Goal: Transaction & Acquisition: Book appointment/travel/reservation

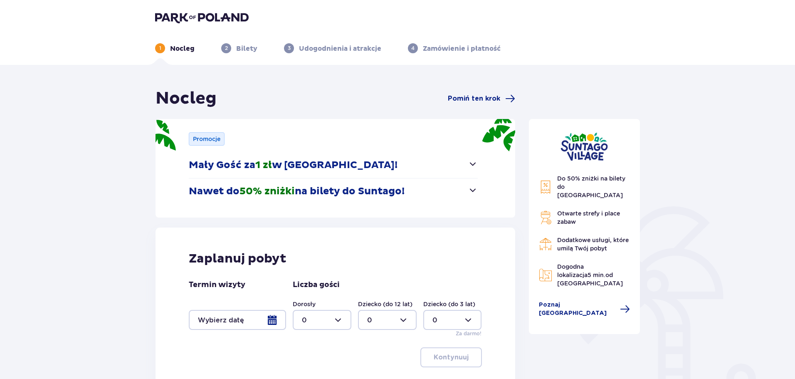
click at [473, 193] on span "button" at bounding box center [473, 190] width 10 height 10
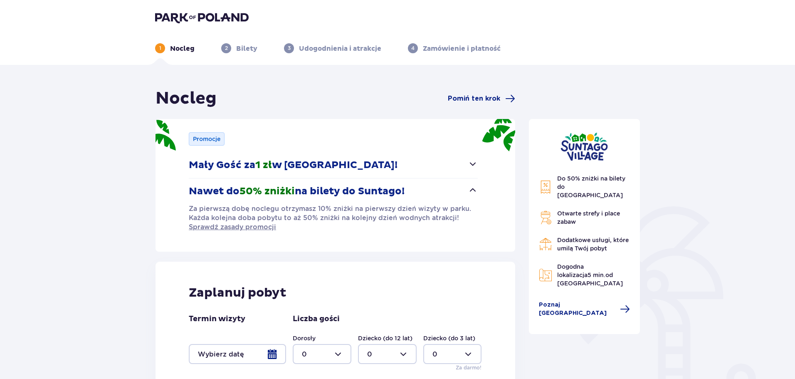
click at [473, 193] on span "button" at bounding box center [473, 190] width 10 height 10
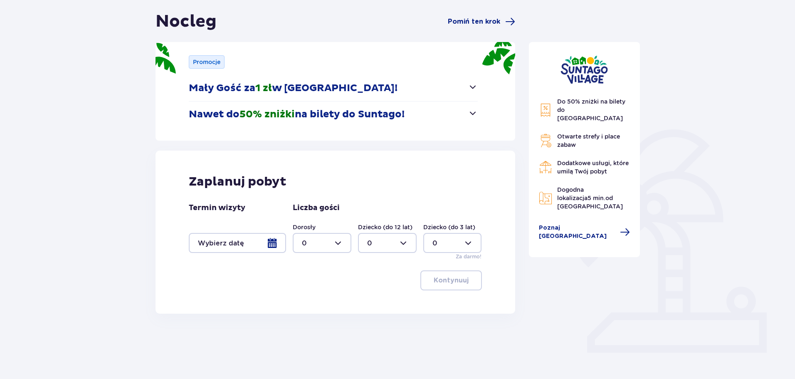
scroll to position [83, 0]
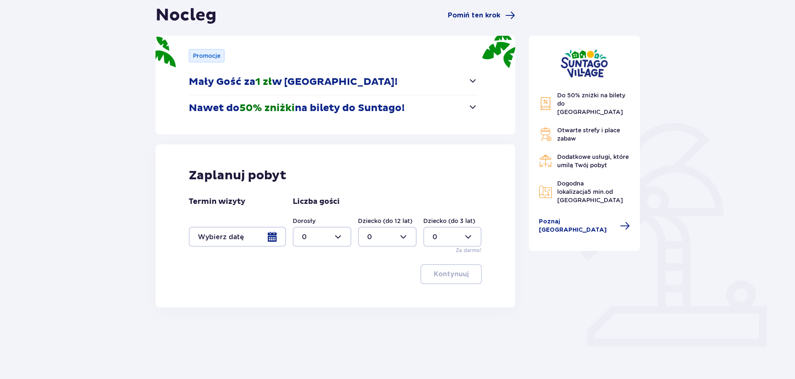
click at [271, 238] on div at bounding box center [237, 237] width 97 height 20
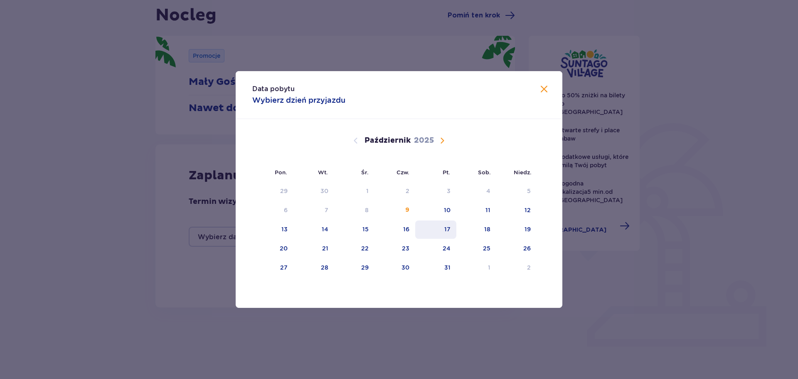
click at [447, 229] on div "17" at bounding box center [447, 229] width 6 height 8
click at [492, 232] on div "18" at bounding box center [476, 229] width 40 height 18
type input "17.10.25 - 18.10.25"
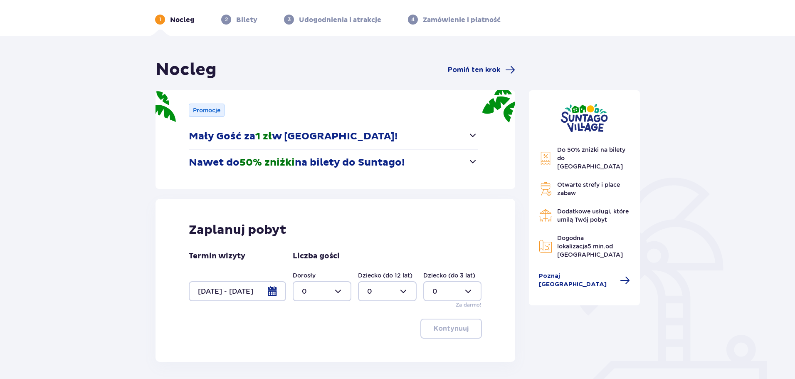
scroll to position [83, 0]
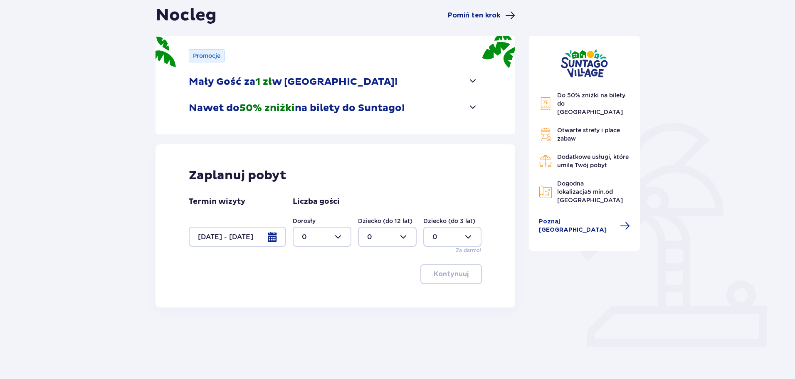
click at [323, 234] on div at bounding box center [322, 237] width 59 height 20
click at [313, 297] on div "2" at bounding box center [322, 296] width 40 height 9
type input "2"
click at [439, 276] on p "Kontynuuj" at bounding box center [451, 273] width 35 height 9
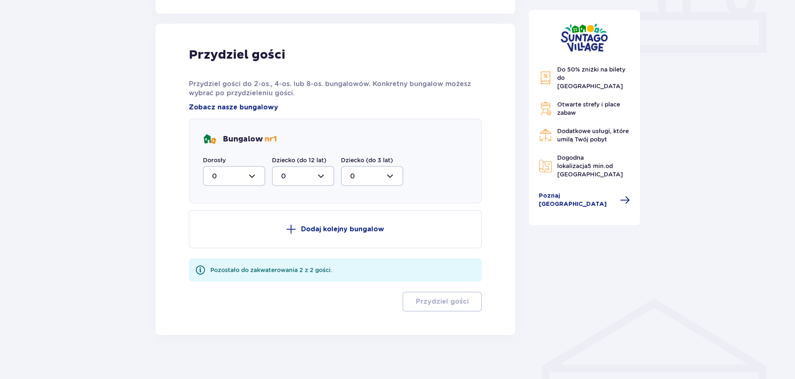
scroll to position [382, 0]
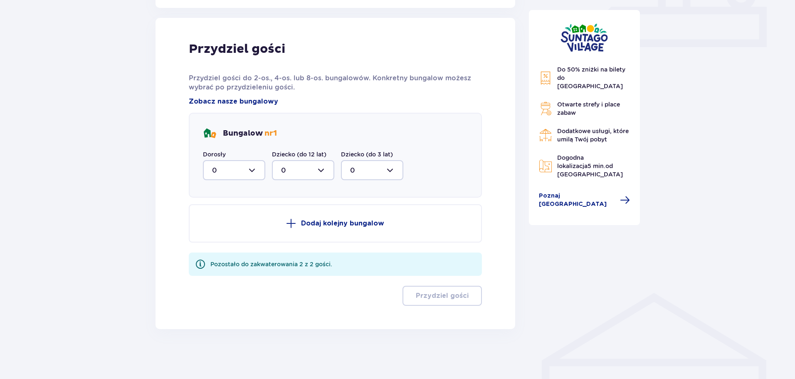
click at [247, 177] on div at bounding box center [234, 170] width 62 height 20
click at [212, 232] on p "2" at bounding box center [214, 230] width 4 height 9
type input "2"
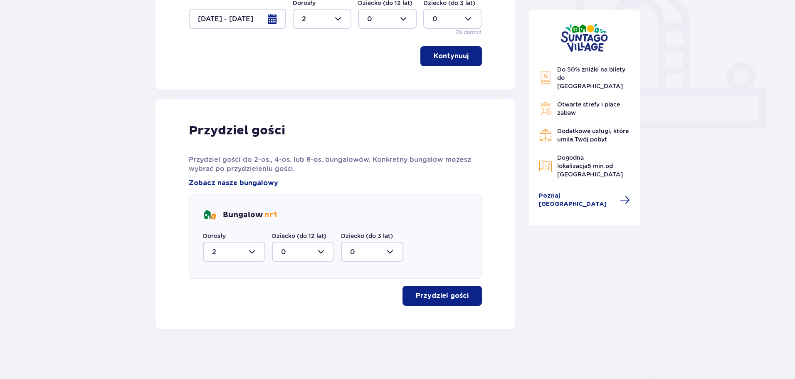
scroll to position [301, 0]
click at [450, 301] on button "Przydziel gości" at bounding box center [441, 296] width 79 height 20
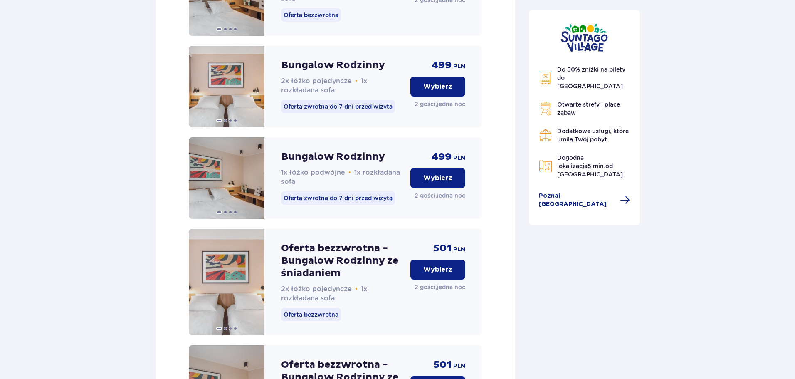
scroll to position [961, 0]
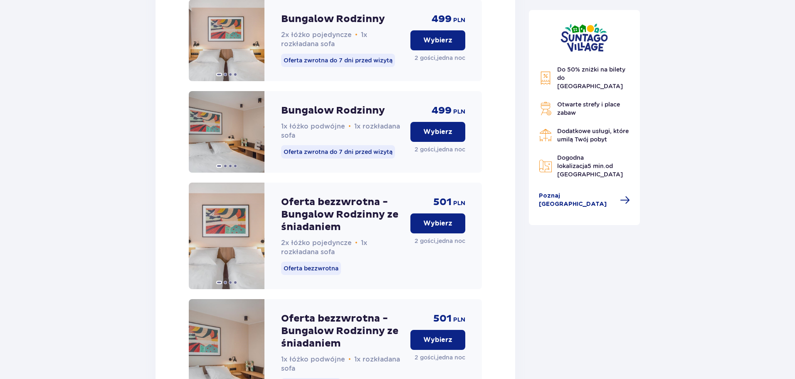
click at [433, 228] on p "Wybierz" at bounding box center [437, 223] width 29 height 9
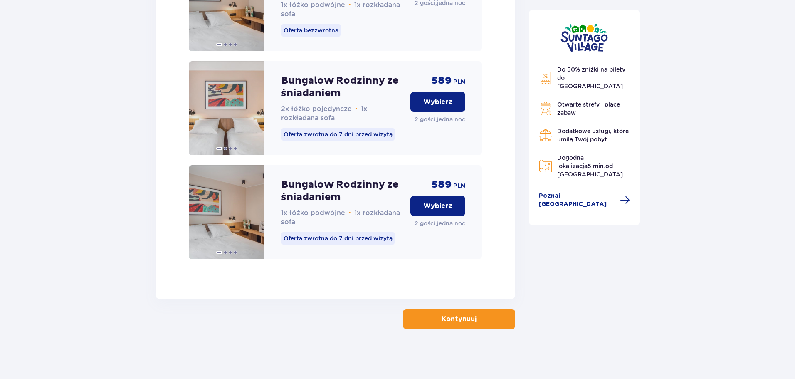
scroll to position [1324, 0]
click at [477, 310] on button "Kontynuuj" at bounding box center [459, 319] width 112 height 20
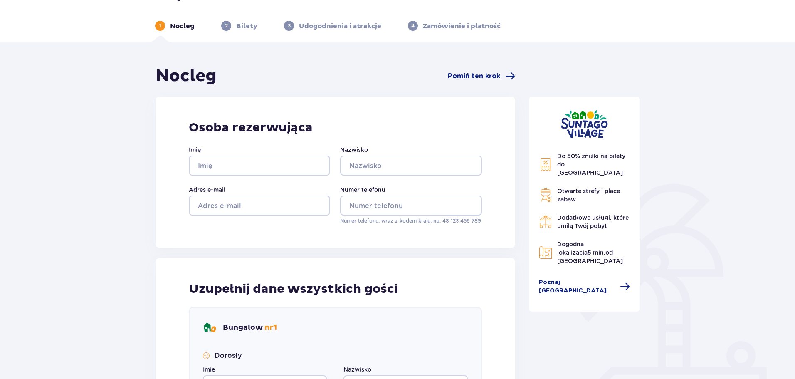
scroll to position [20, 0]
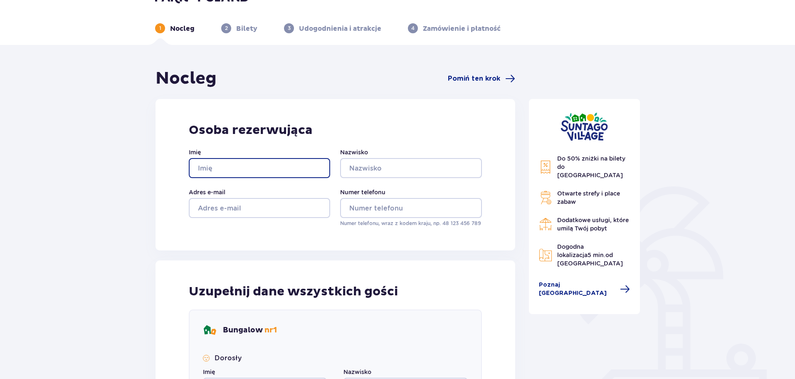
click at [257, 175] on input "Imię" at bounding box center [259, 168] width 141 height 20
type input "Przemysław"
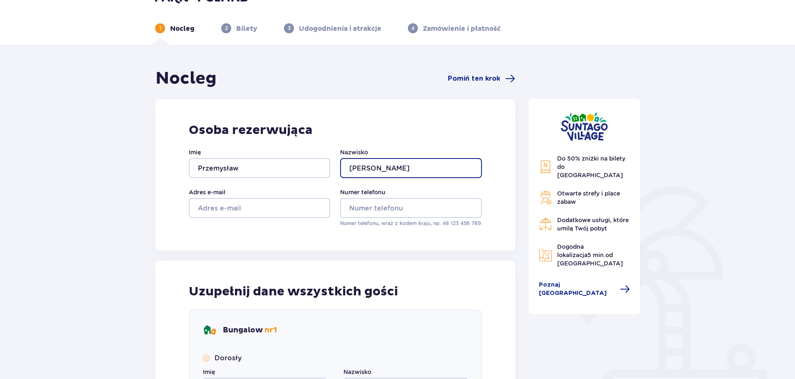
type input "Smakowski"
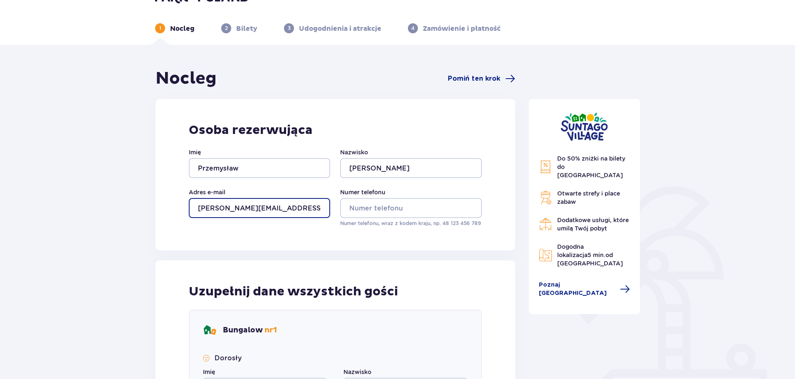
type input "smakowski.p@gmail.com"
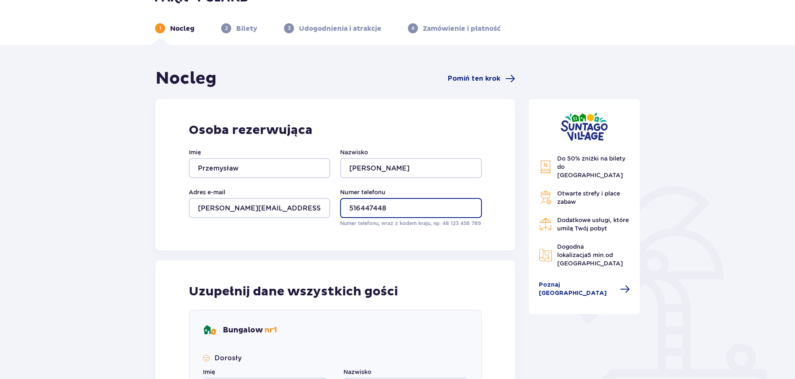
type input "516447448"
click at [477, 259] on div "Nocleg Pomiń ten krok Osoba rezerwująca Imię Przemysław Nazwisko Smakowski Adre…" at bounding box center [335, 321] width 360 height 507
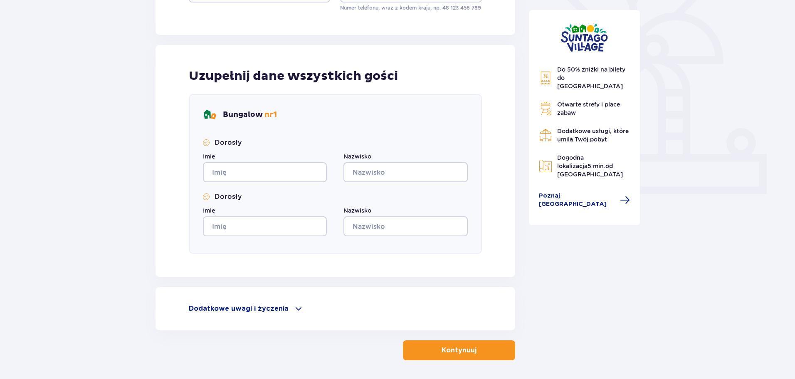
scroll to position [239, 0]
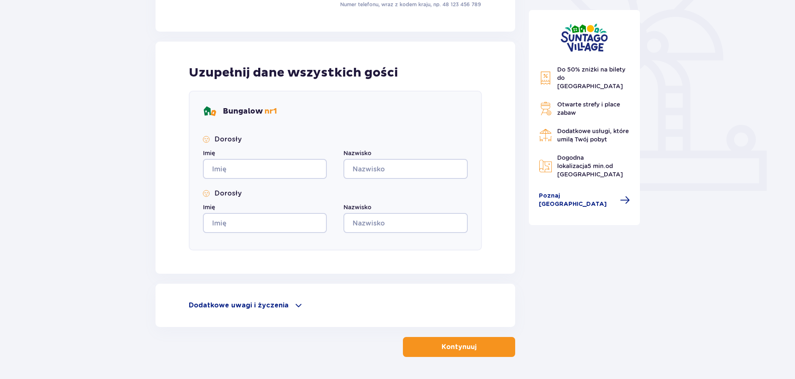
click at [441, 343] on p "Kontynuuj" at bounding box center [458, 346] width 35 height 9
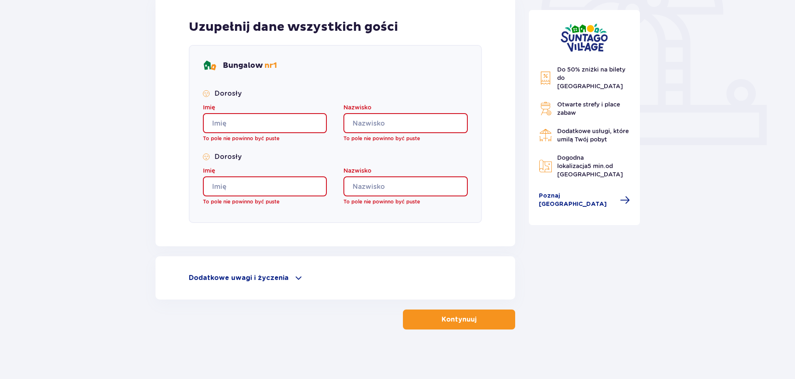
scroll to position [285, 0]
click at [249, 120] on input "Imię" at bounding box center [265, 123] width 124 height 20
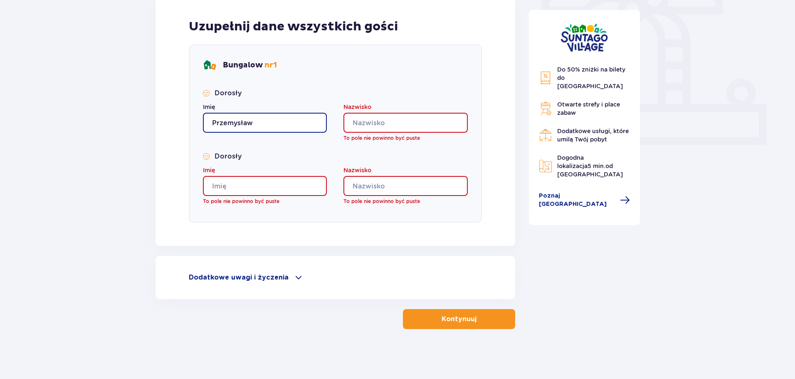
type input "Przemysław"
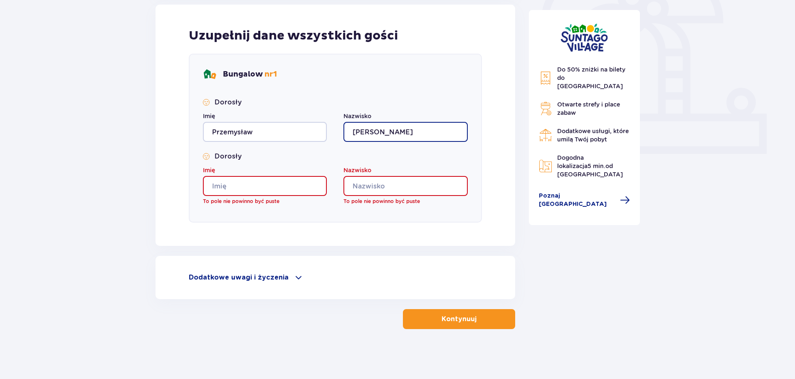
type input "Smakowski"
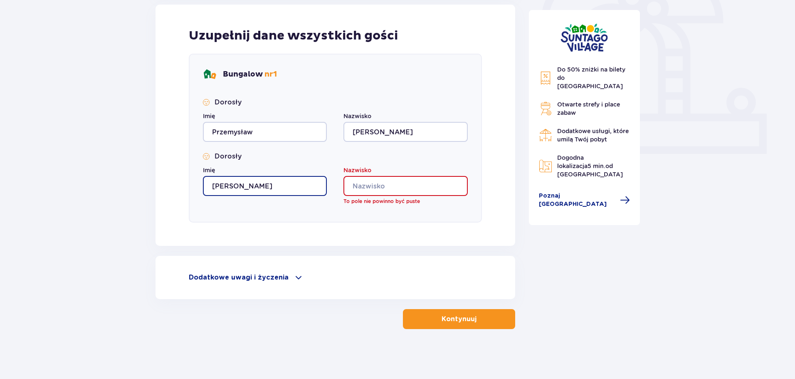
type input "Olga"
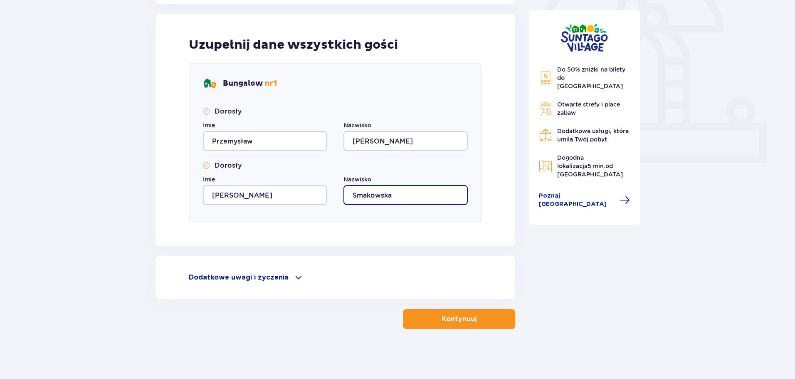
type input "Smakowska"
click at [441, 316] on p "Kontynuuj" at bounding box center [458, 318] width 35 height 9
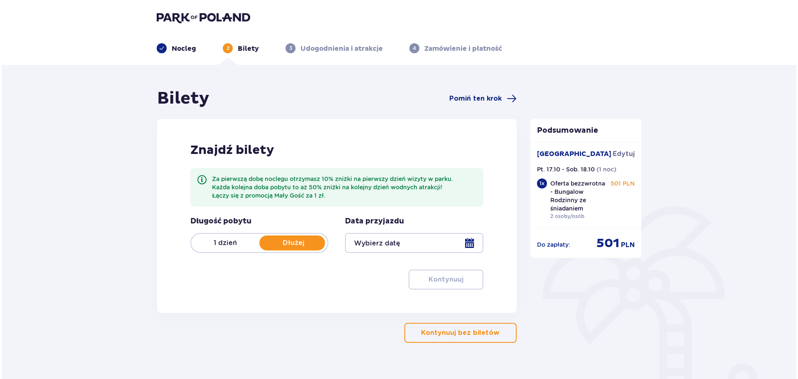
scroll to position [29, 0]
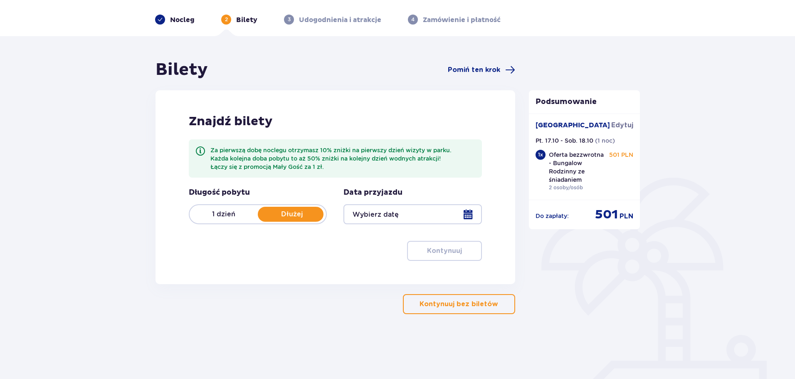
click at [404, 213] on div at bounding box center [412, 214] width 138 height 20
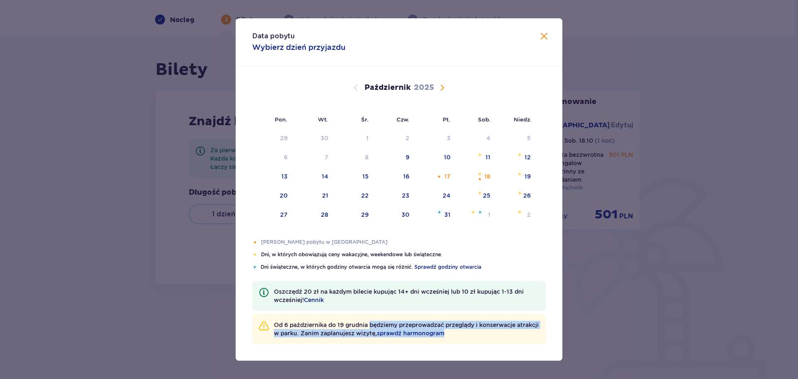
drag, startPoint x: 372, startPoint y: 324, endPoint x: 486, endPoint y: 338, distance: 114.3
click at [486, 338] on div "Od 6 października do 19 grudnia będziemy przeprowadzać przeglądy i konserwacje …" at bounding box center [399, 329] width 294 height 30
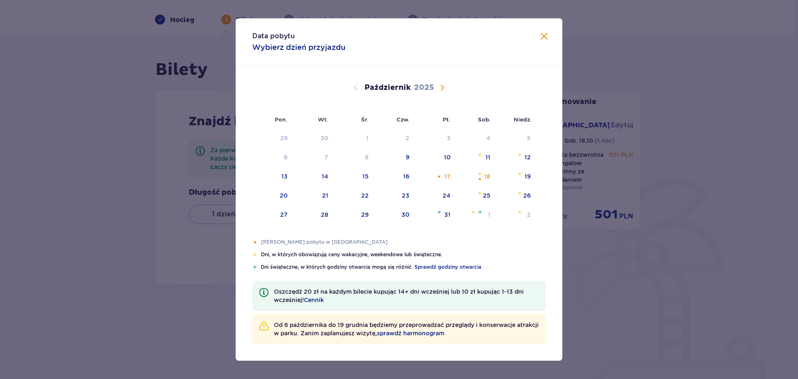
click at [486, 338] on div "Od 6 października do 19 grudnia będziemy przeprowadzać przeglądy i konserwacje …" at bounding box center [399, 329] width 294 height 30
click at [424, 332] on span "sprawdź harmonogram" at bounding box center [410, 333] width 67 height 8
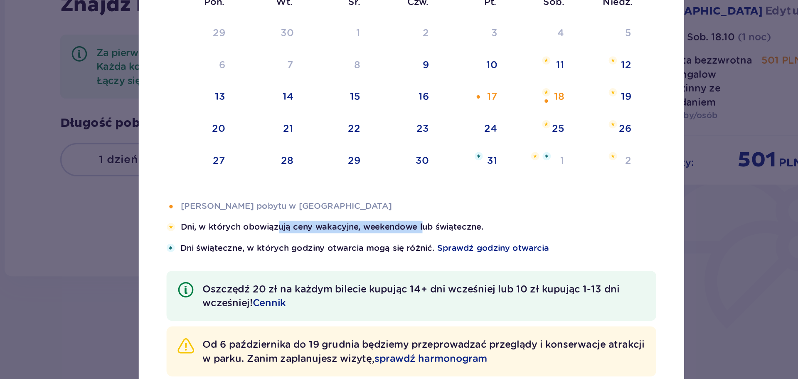
drag, startPoint x: 320, startPoint y: 256, endPoint x: 445, endPoint y: 257, distance: 125.5
click at [438, 256] on p "Dni, w których obowiązują ceny wakacyjne, weekendowe lub świąteczne." at bounding box center [403, 254] width 285 height 7
click at [457, 258] on div "Dni Twojego pobytu w Suntago Village Dni, w których obowiązują ceny wakacyjne, …" at bounding box center [399, 254] width 294 height 32
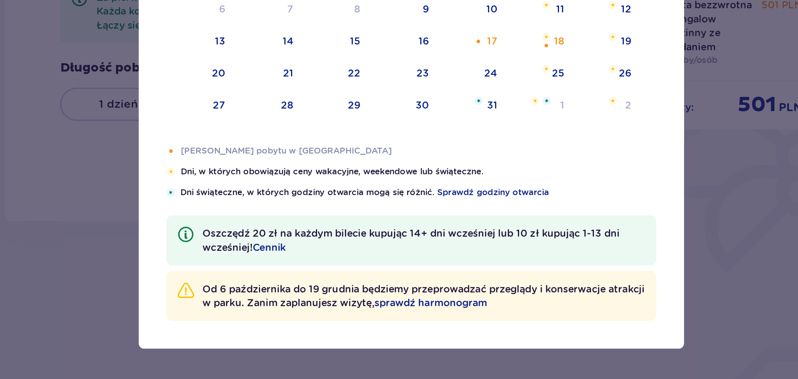
scroll to position [28, 0]
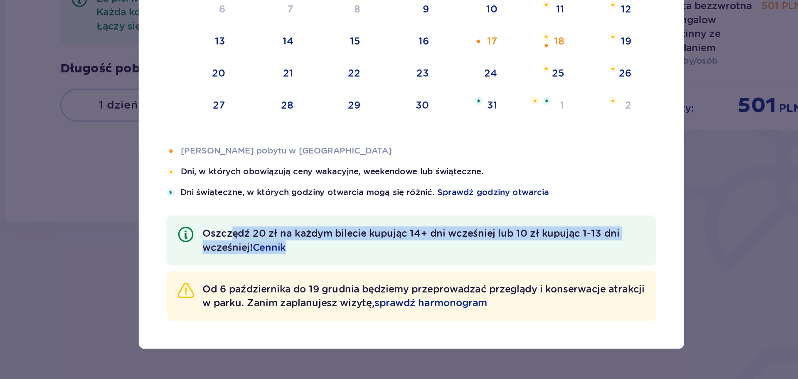
drag, startPoint x: 292, startPoint y: 285, endPoint x: 365, endPoint y: 308, distance: 76.8
click at [365, 308] on div "Oszczędź 20 zł na każdym bilecie kupując 14+ dni wcześniej lub 10 zł kupując 1-…" at bounding box center [399, 296] width 294 height 30
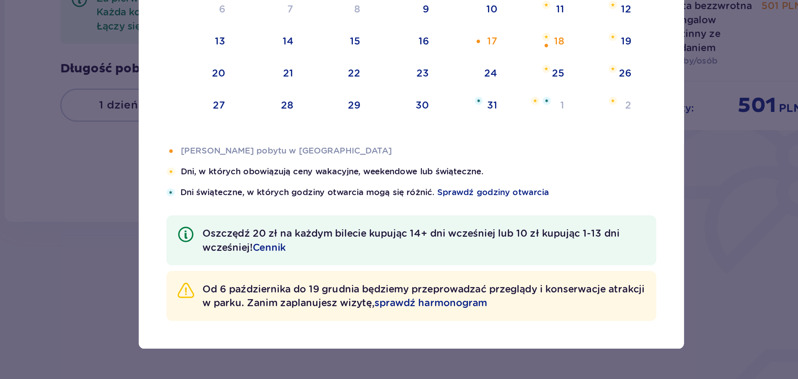
click at [365, 308] on div "Oszczędź 20 zł na każdym bilecie kupując 14+ dni wcześniej lub 10 zł kupując 1-…" at bounding box center [399, 296] width 294 height 30
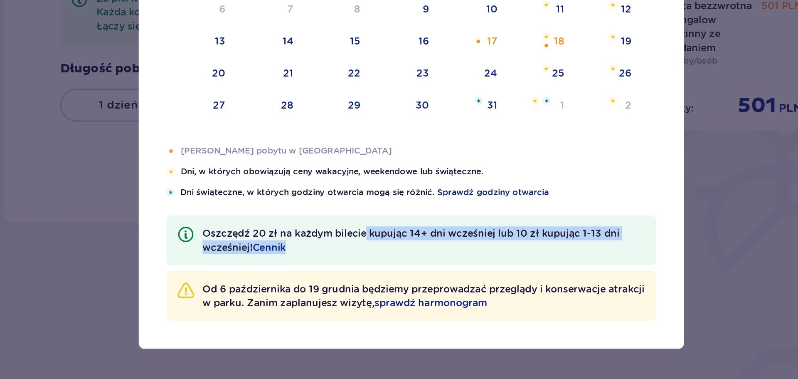
drag, startPoint x: 372, startPoint y: 285, endPoint x: 395, endPoint y: 298, distance: 26.5
click at [395, 298] on div "Oszczędź 20 zł na każdym bilecie kupując 14+ dni wcześniej lub 10 zł kupując 1-…" at bounding box center [399, 296] width 294 height 30
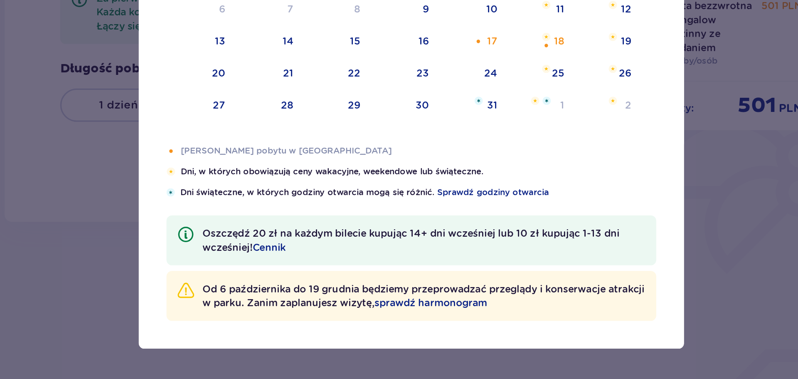
click at [395, 298] on p "Oszczędź 20 zł na każdym bilecie kupując 14+ dni wcześniej lub 10 zł kupując 1-…" at bounding box center [406, 295] width 265 height 17
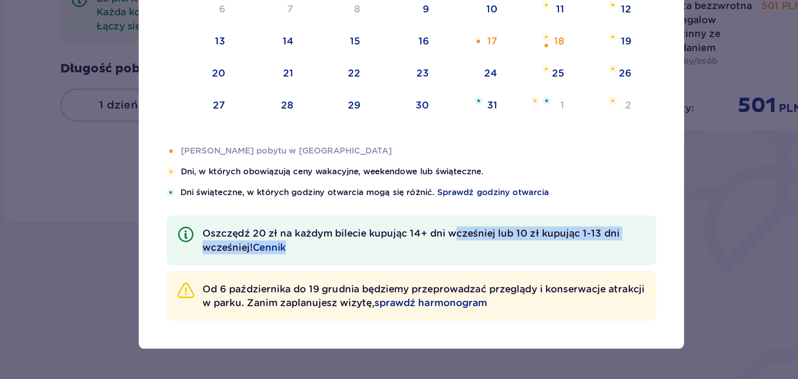
drag, startPoint x: 424, startPoint y: 294, endPoint x: 522, endPoint y: 296, distance: 97.7
click at [520, 296] on p "Oszczędź 20 zł na każdym bilecie kupując 14+ dni wcześniej lub 10 zł kupując 1-…" at bounding box center [406, 295] width 265 height 17
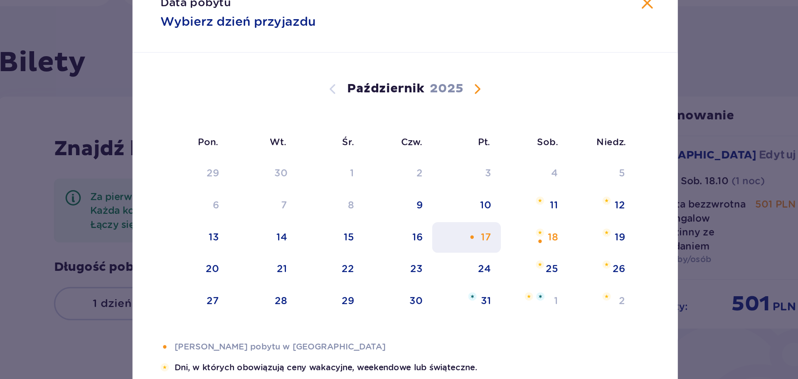
click at [446, 171] on div "17" at bounding box center [435, 177] width 41 height 18
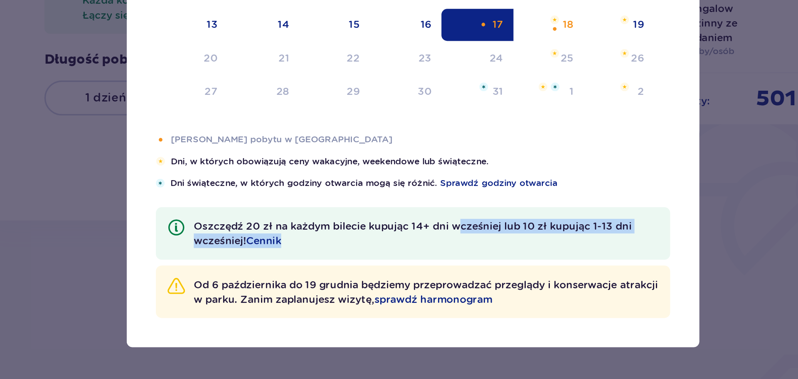
scroll to position [24, 0]
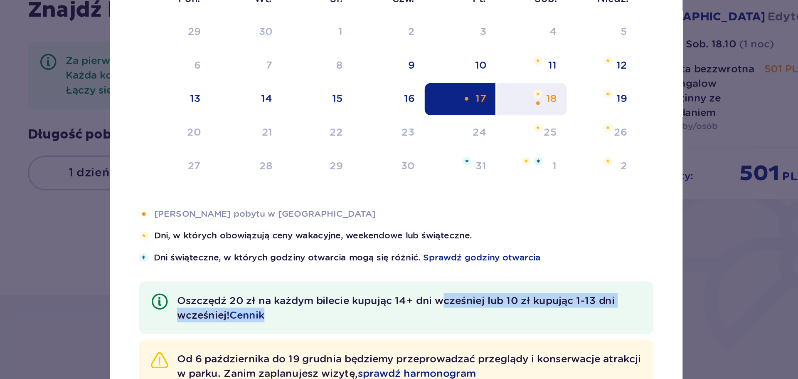
click at [479, 173] on img at bounding box center [479, 173] width 5 height 5
type input "17.10.25 - 18.10.25"
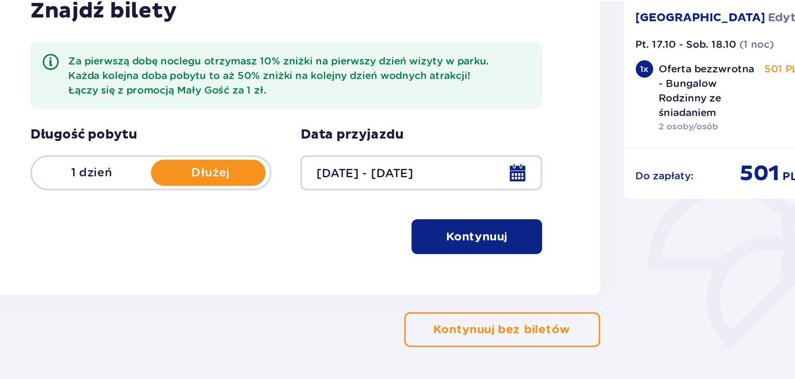
scroll to position [29, 0]
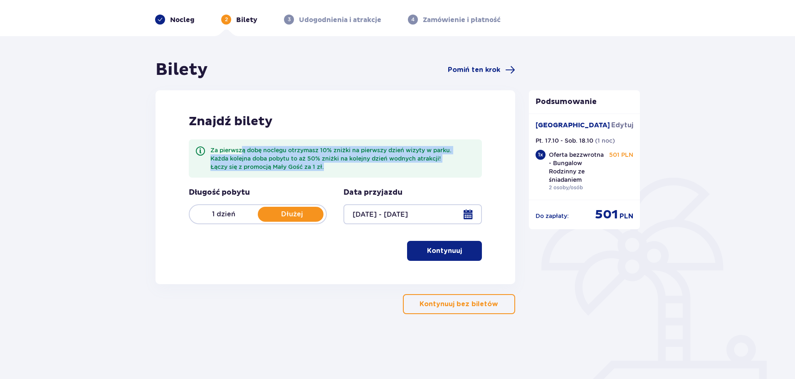
drag, startPoint x: 242, startPoint y: 152, endPoint x: 337, endPoint y: 173, distance: 97.4
click at [337, 173] on div "Za pierwszą dobę noclegu otrzymasz 10% zniżki na pierwszy dzień wizyty w parku.…" at bounding box center [335, 158] width 293 height 38
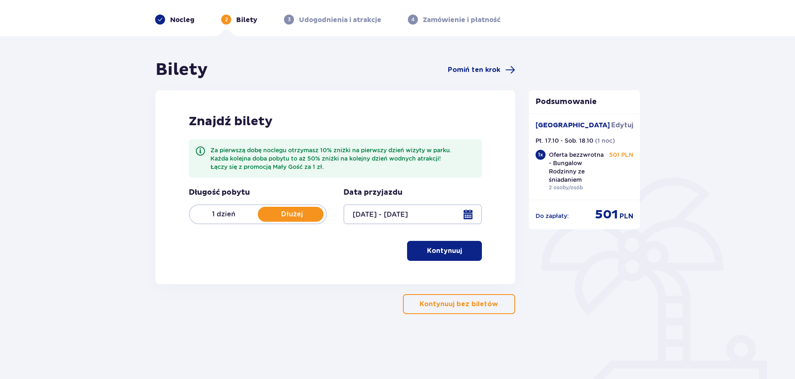
scroll to position [30, 0]
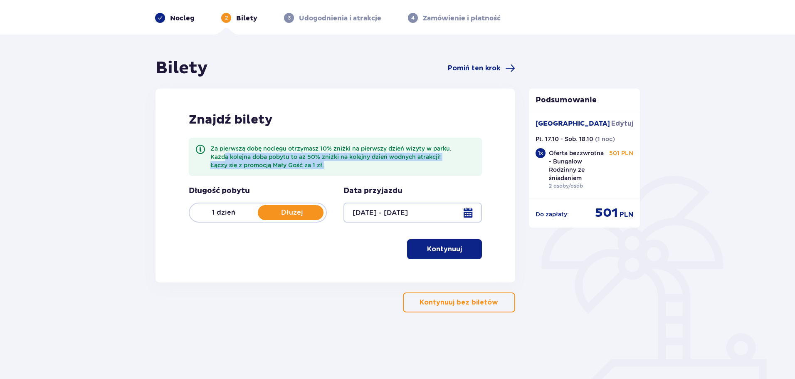
drag, startPoint x: 224, startPoint y: 153, endPoint x: 329, endPoint y: 162, distance: 105.5
click at [329, 162] on div "Za pierwszą dobę noclegu otrzymasz 10% zniżki na pierwszy dzień wizyty w parku.…" at bounding box center [342, 156] width 265 height 25
click at [329, 162] on p "Łączy się z promocją Mały Gość za 1 zł." at bounding box center [342, 165] width 265 height 8
drag, startPoint x: 300, startPoint y: 153, endPoint x: 336, endPoint y: 168, distance: 38.8
click at [336, 168] on div "Za pierwszą dobę noclegu otrzymasz 10% zniżki na pierwszy dzień wizyty w parku.…" at bounding box center [342, 156] width 265 height 25
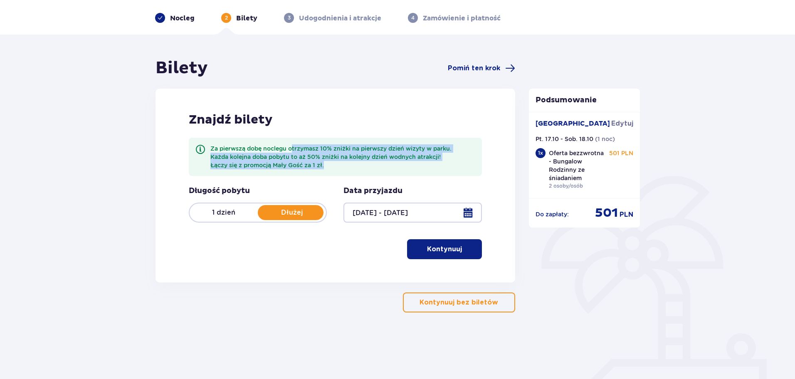
click at [336, 168] on p "Łączy się z promocją Mały Gość za 1 zł." at bounding box center [342, 165] width 265 height 8
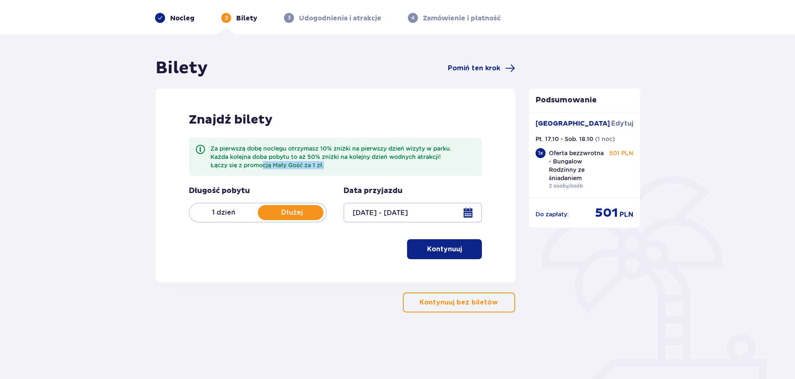
drag, startPoint x: 263, startPoint y: 161, endPoint x: 339, endPoint y: 164, distance: 76.5
click at [339, 164] on p "Łączy się z promocją Mały Gość za 1 zł." at bounding box center [342, 165] width 265 height 8
click at [431, 250] on p "Kontynuuj" at bounding box center [444, 248] width 35 height 9
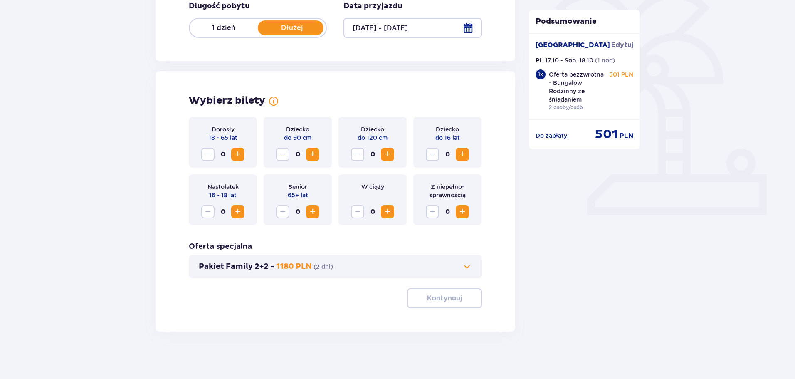
scroll to position [217, 0]
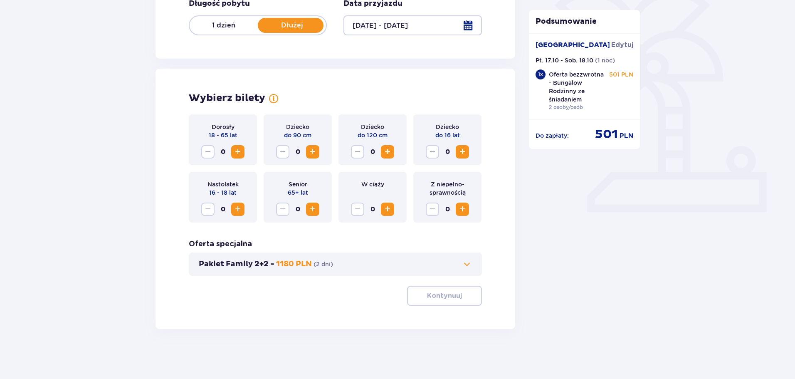
click at [235, 152] on span "Zwiększ" at bounding box center [238, 152] width 10 height 10
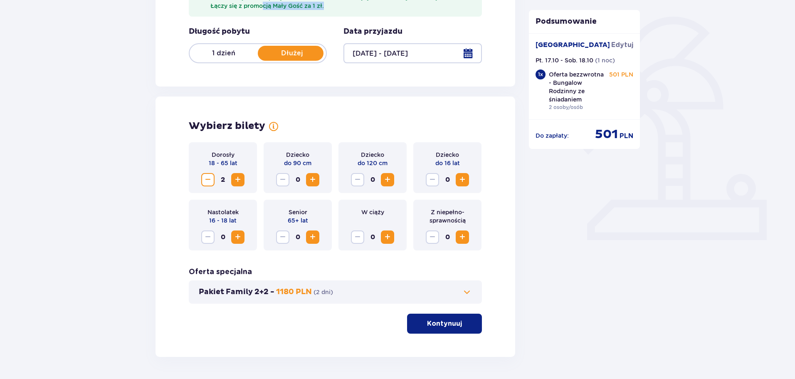
scroll to position [191, 0]
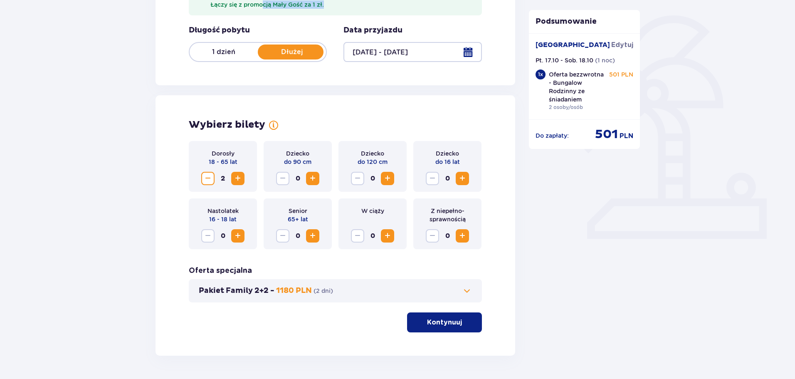
click at [440, 330] on button "Kontynuuj" at bounding box center [444, 322] width 75 height 20
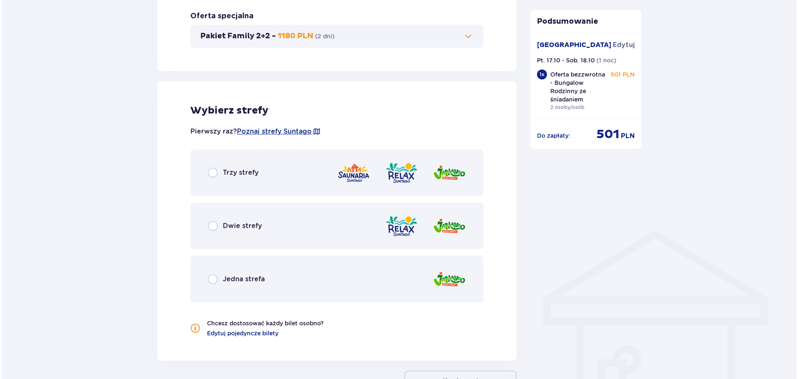
scroll to position [444, 0]
click at [265, 131] on span "Poznaj strefy Suntago" at bounding box center [272, 132] width 75 height 9
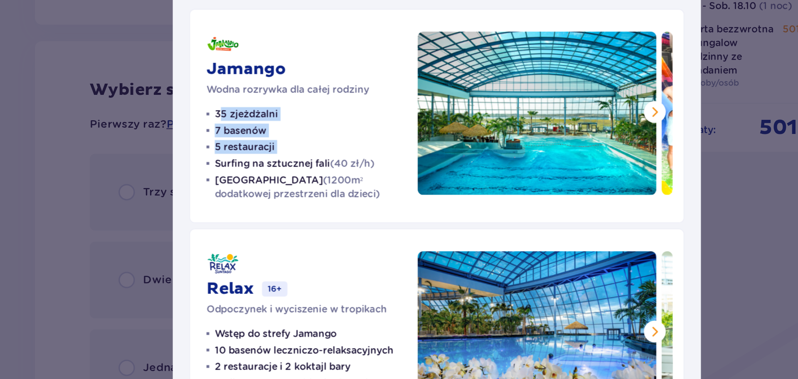
drag, startPoint x: 267, startPoint y: 130, endPoint x: 323, endPoint y: 150, distance: 59.2
click at [323, 150] on ul "35 zjeżdżalni 7 basenów 5 restauracji Surfing na sztucznej fali (40 zł/h) Croco…" at bounding box center [318, 150] width 118 height 57
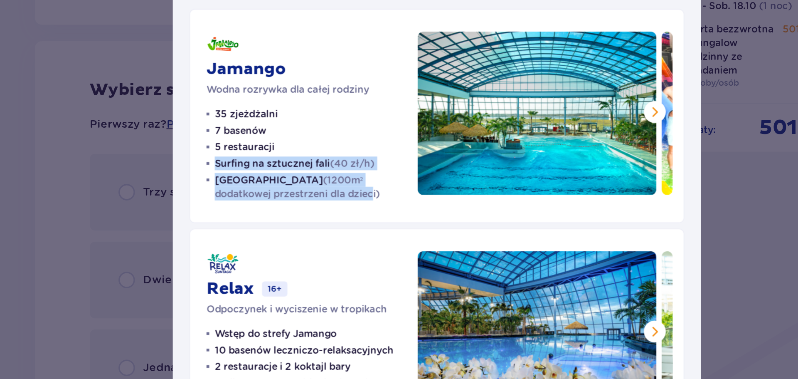
drag, startPoint x: 268, startPoint y: 151, endPoint x: 329, endPoint y: 174, distance: 65.4
click at [329, 174] on ul "35 zjeżdżalni 7 basenów 5 restauracji Surfing na sztucznej fali (40 zł/h) Croco…" at bounding box center [318, 150] width 118 height 57
click at [348, 177] on p "Crocodile Island (1200m² dodatkowej przestrzeni dla dzieci)" at bounding box center [320, 170] width 113 height 17
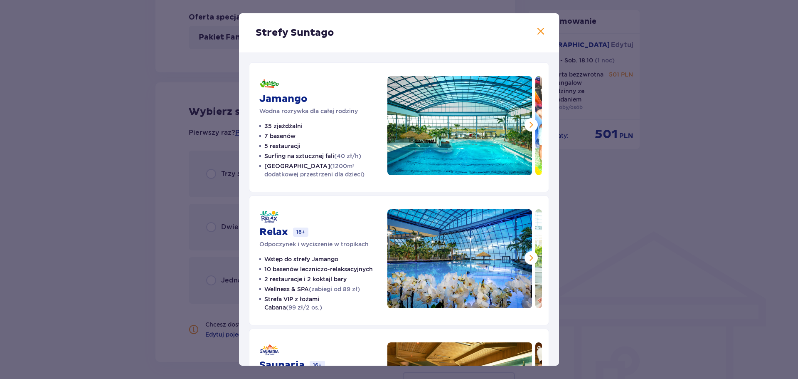
scroll to position [99, 0]
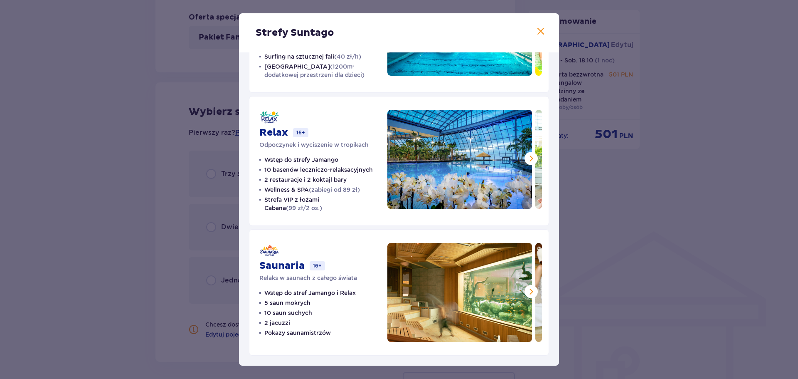
drag, startPoint x: 394, startPoint y: 17, endPoint x: 487, endPoint y: 32, distance: 94.2
click at [487, 32] on div "Strefy Suntago" at bounding box center [399, 32] width 320 height 39
click at [536, 31] on span at bounding box center [541, 32] width 10 height 10
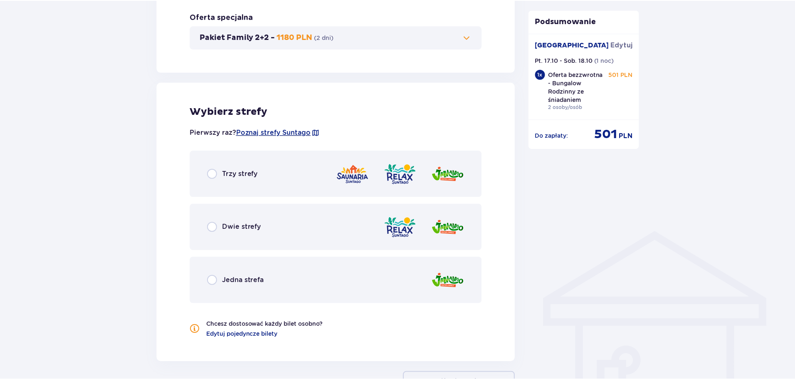
scroll to position [444, 0]
click at [227, 281] on span "Jedna strefa" at bounding box center [242, 279] width 42 height 9
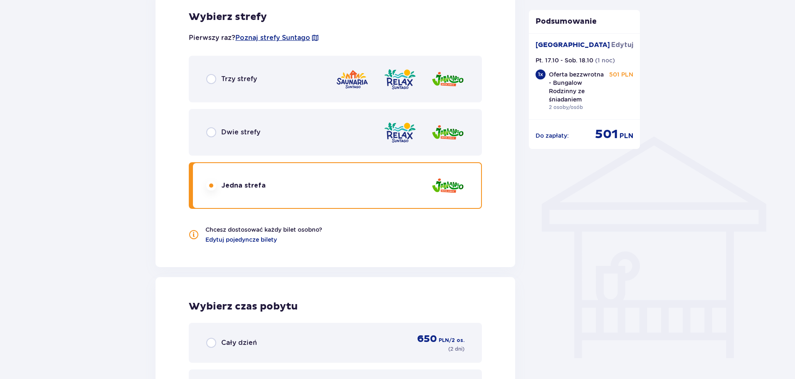
scroll to position [538, 0]
click at [211, 79] on input "radio" at bounding box center [211, 79] width 10 height 10
radio input "true"
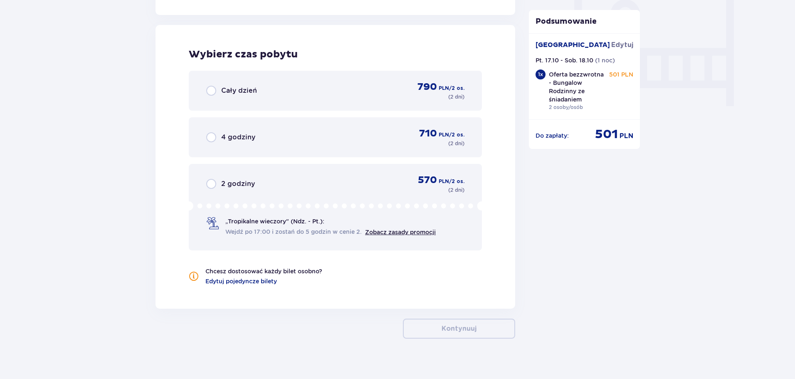
scroll to position [796, 0]
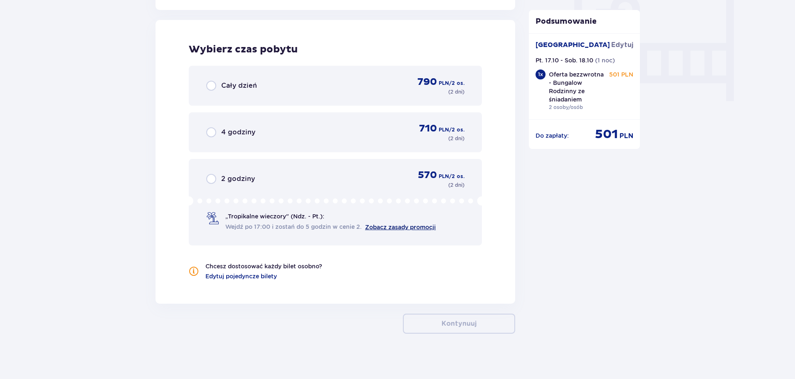
click at [399, 226] on link "Zobacz zasady promocji" at bounding box center [400, 227] width 71 height 7
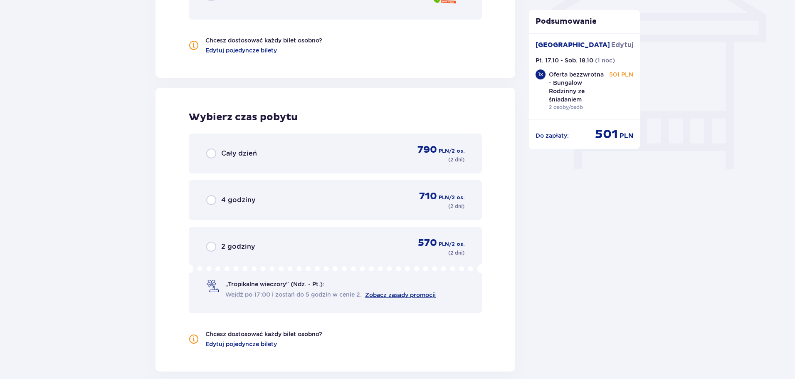
scroll to position [728, 0]
drag, startPoint x: 308, startPoint y: 120, endPoint x: 175, endPoint y: 105, distance: 134.3
click at [175, 105] on div "Wybierz czas pobytu Cały dzień 790 PLN / 2 os. ( 2 dni ) 4 godziny 710 PLN / 2 …" at bounding box center [335, 230] width 360 height 284
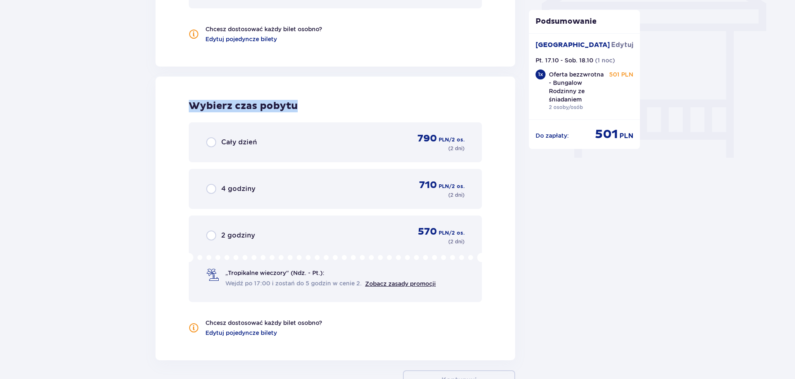
scroll to position [740, 0]
click at [212, 233] on input "radio" at bounding box center [211, 235] width 10 height 10
radio input "true"
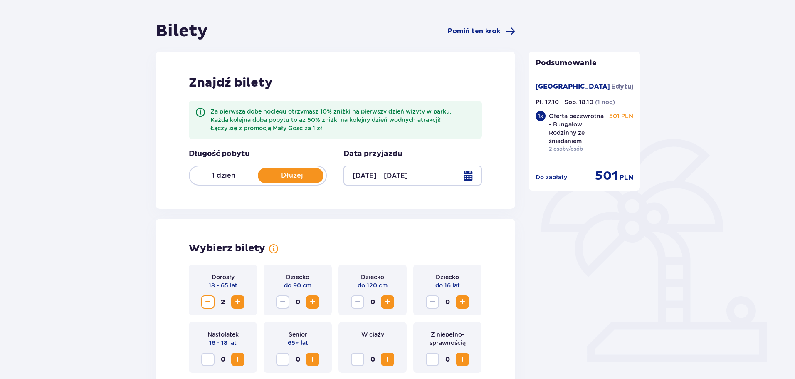
scroll to position [57, 0]
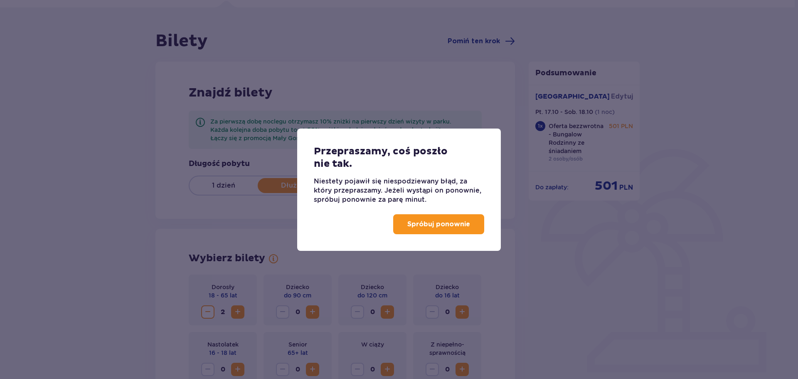
click at [399, 220] on button "Spróbuj ponownie" at bounding box center [438, 224] width 91 height 20
click at [434, 224] on p "Spróbuj ponownie" at bounding box center [437, 224] width 63 height 9
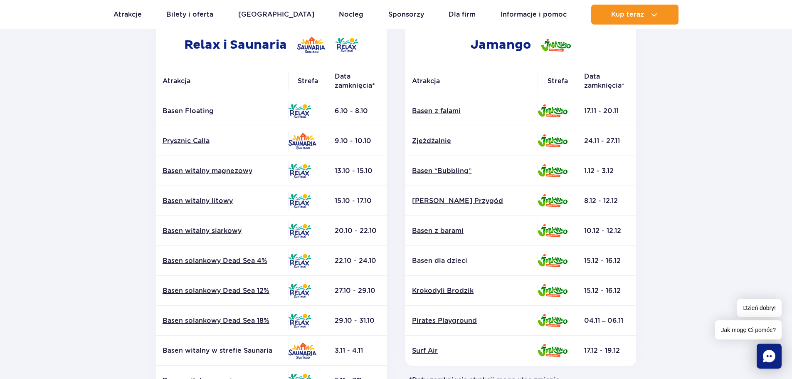
scroll to position [150, 0]
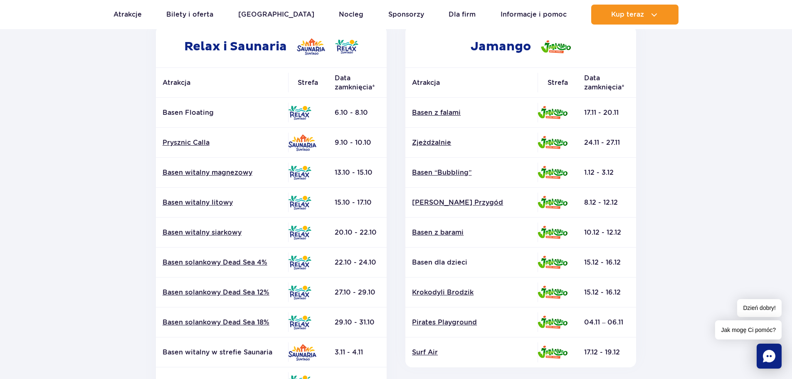
drag, startPoint x: 336, startPoint y: 202, endPoint x: 376, endPoint y: 205, distance: 39.6
click at [376, 205] on td "15.10 - 17.10" at bounding box center [357, 202] width 59 height 30
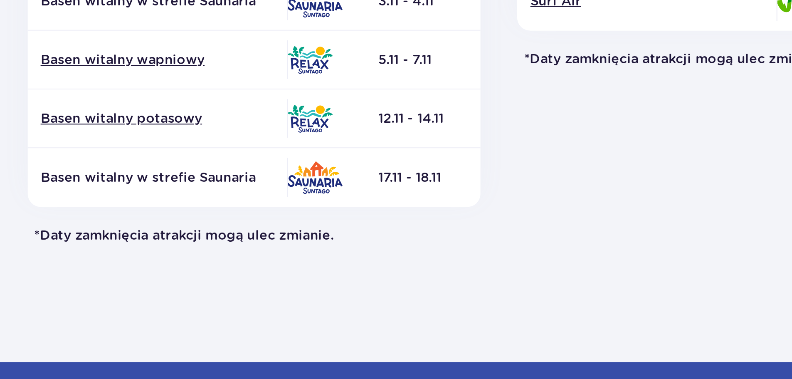
scroll to position [316, 0]
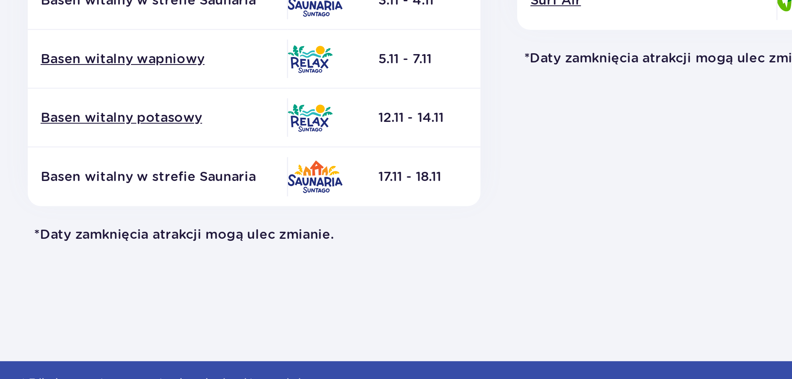
click at [405, 317] on section "Powrót do strony głównej Harmonogram prac konserwacyjnych 2025 Relax i Saunaria…" at bounding box center [396, 72] width 792 height 596
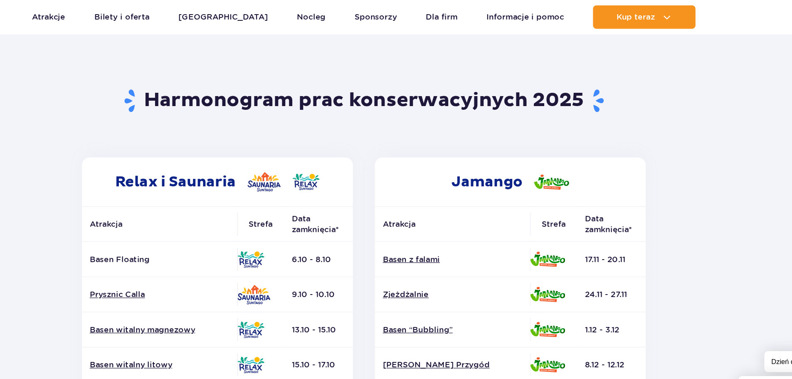
scroll to position [0, 0]
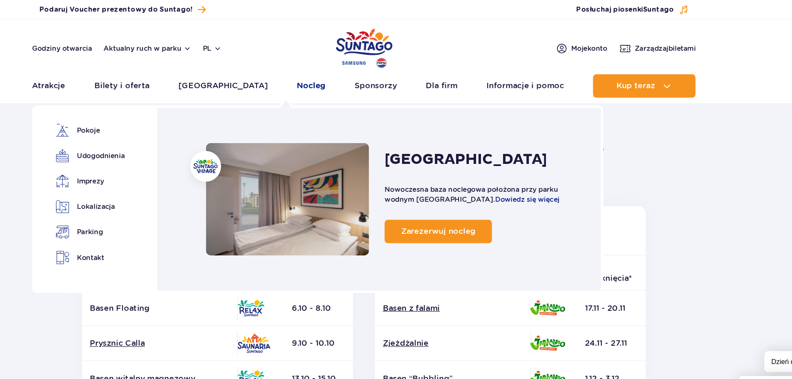
click at [339, 69] on link "Nocleg" at bounding box center [351, 73] width 25 height 20
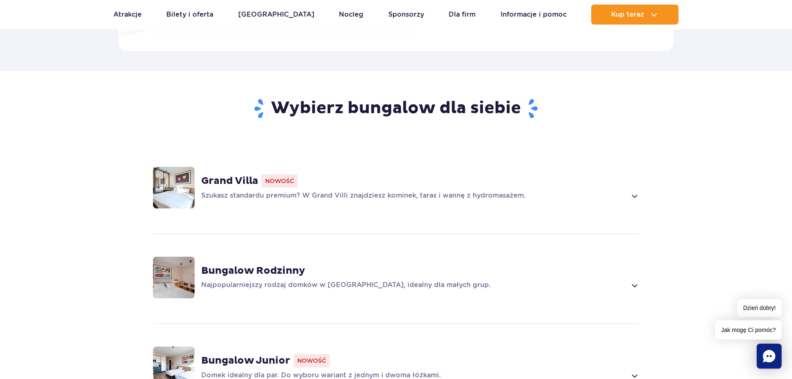
scroll to position [548, 0]
click at [634, 192] on span at bounding box center [634, 195] width 10 height 10
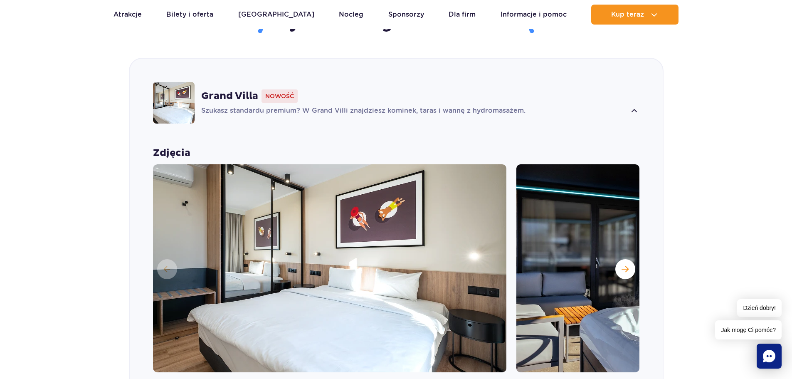
click at [634, 192] on div "Grand Villa Nowość Szukasz standardu premium? W Grand Villi znajdziesz kominek,…" at bounding box center [396, 347] width 535 height 578
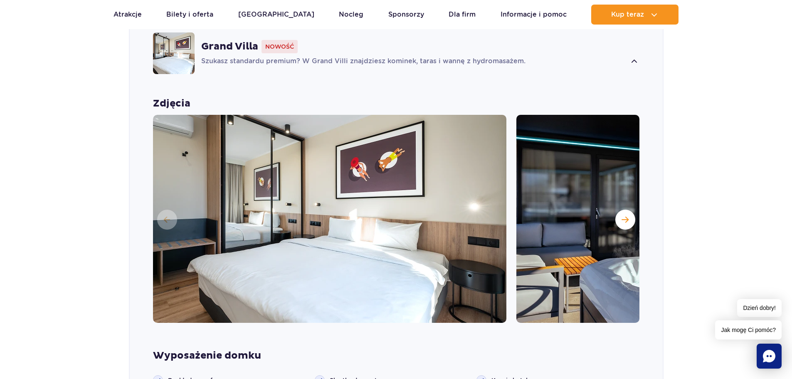
scroll to position [688, 0]
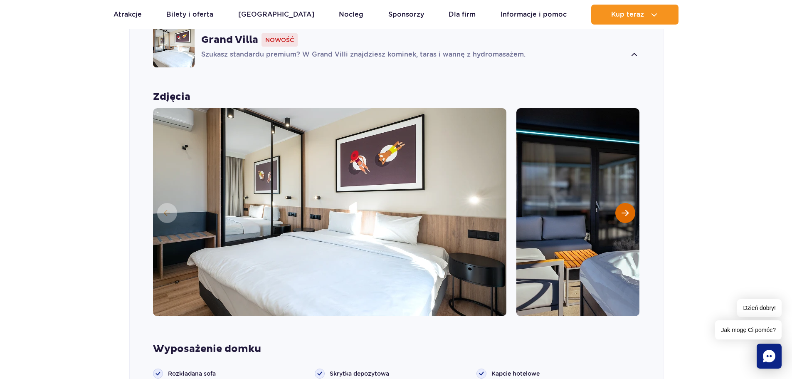
click at [626, 210] on span "Następny slajd" at bounding box center [625, 212] width 7 height 7
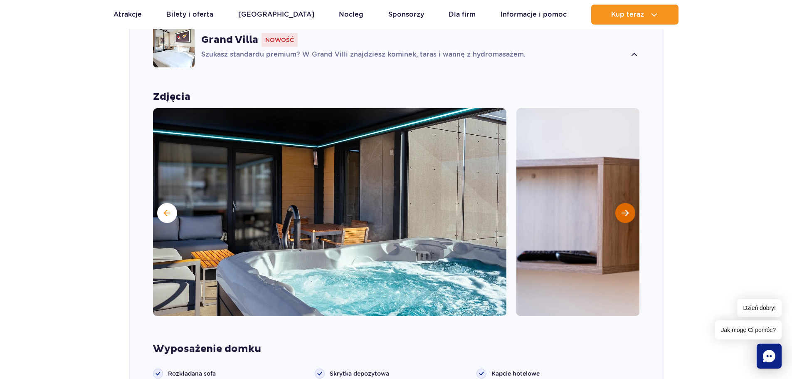
click at [625, 209] on span "Następny slajd" at bounding box center [625, 212] width 7 height 7
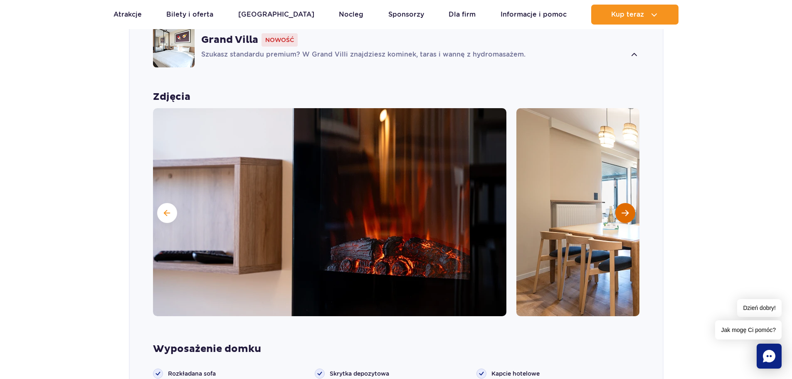
click at [625, 209] on span "Następny slajd" at bounding box center [625, 212] width 7 height 7
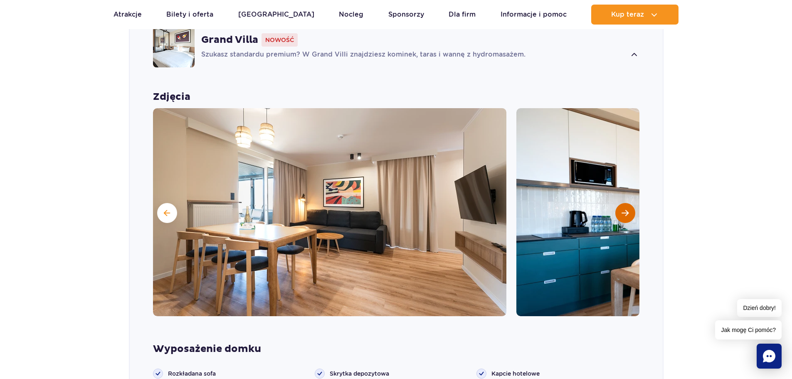
click at [625, 209] on span "Następny slajd" at bounding box center [625, 212] width 7 height 7
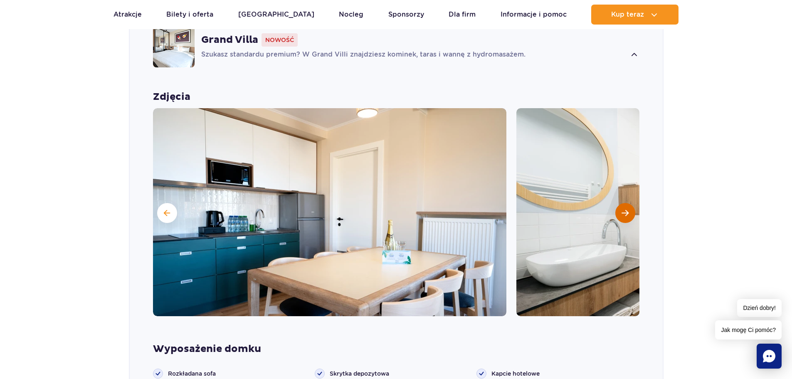
click at [625, 209] on span "Następny slajd" at bounding box center [625, 212] width 7 height 7
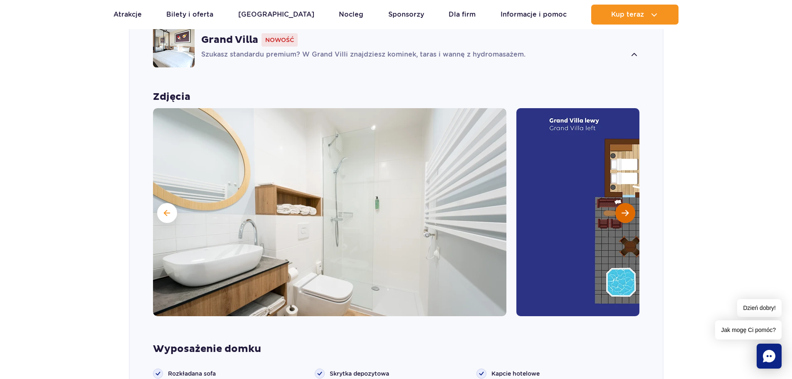
click at [625, 209] on span "Następny slajd" at bounding box center [625, 212] width 7 height 7
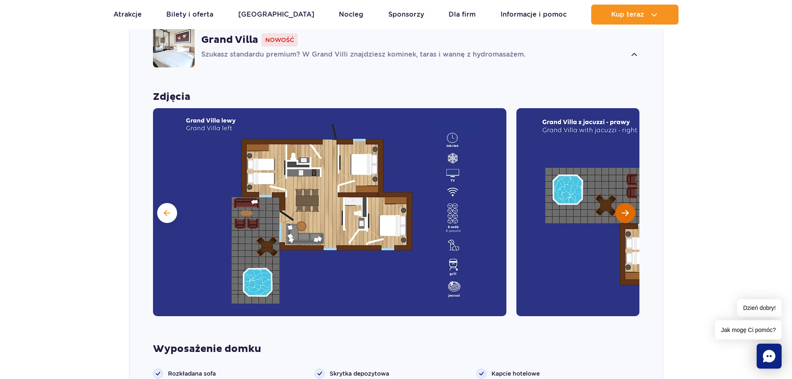
click at [625, 209] on span "Następny slajd" at bounding box center [625, 212] width 7 height 7
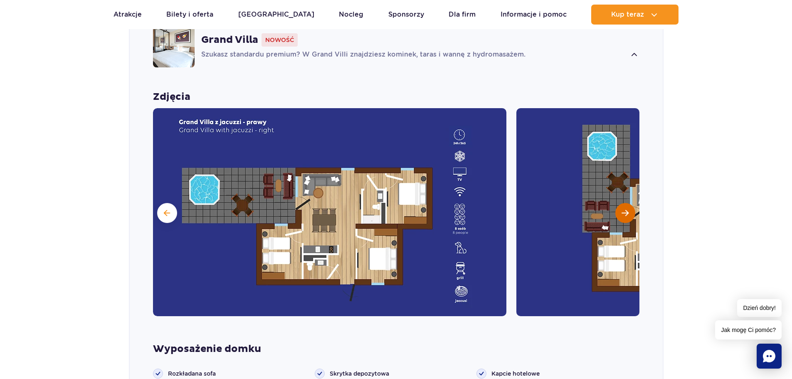
click at [625, 209] on span "Następny slajd" at bounding box center [625, 212] width 7 height 7
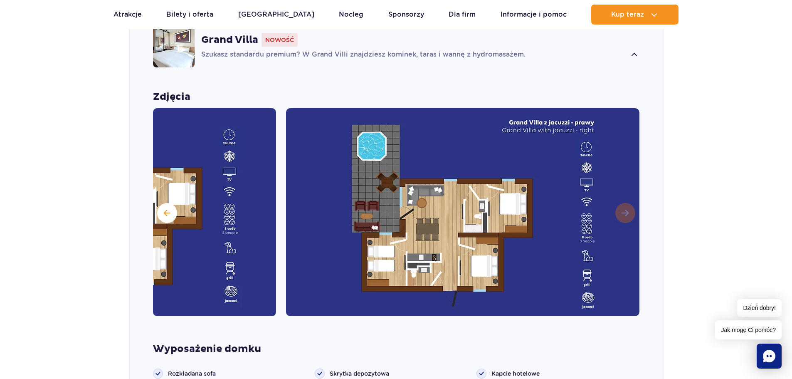
click at [625, 209] on img at bounding box center [462, 212] width 353 height 208
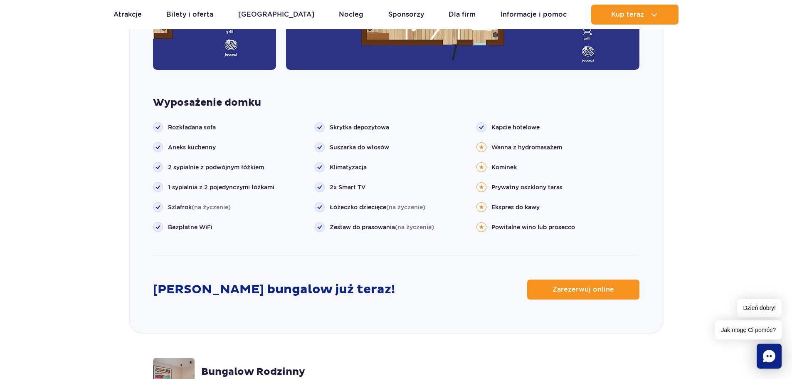
scroll to position [934, 0]
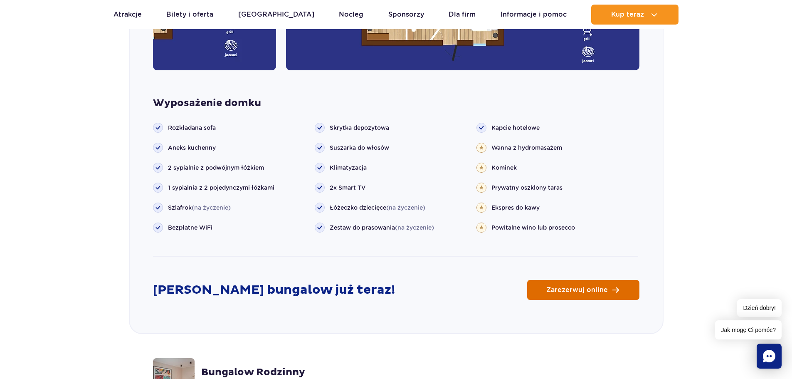
click at [573, 286] on span "Zarezerwuj online" at bounding box center [577, 289] width 62 height 7
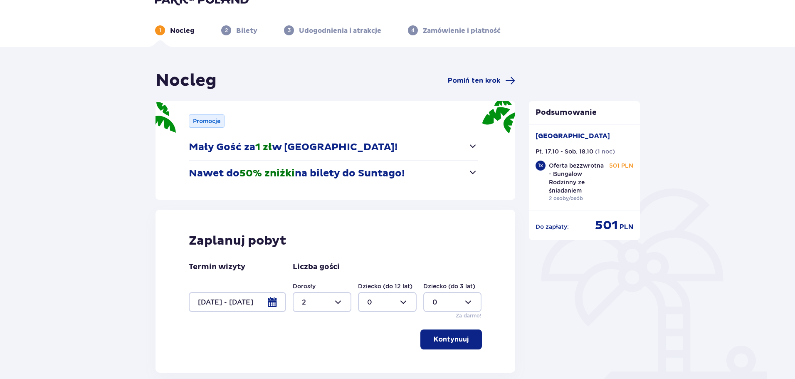
scroll to position [17, 0]
